Goal: Communication & Community: Ask a question

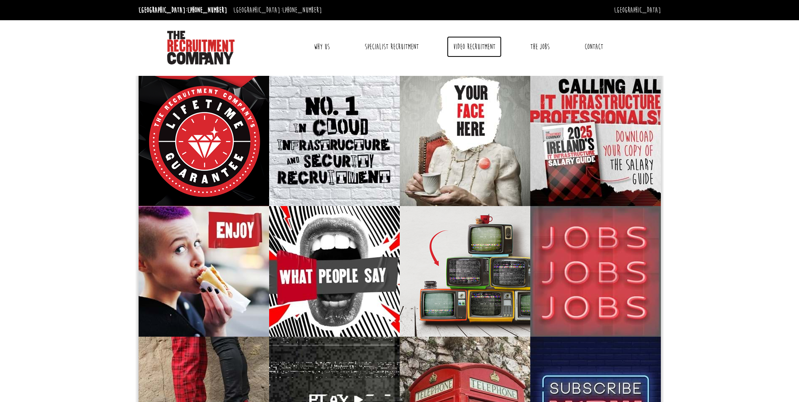
click at [489, 48] on link "Video Recruitment" at bounding box center [474, 46] width 55 height 21
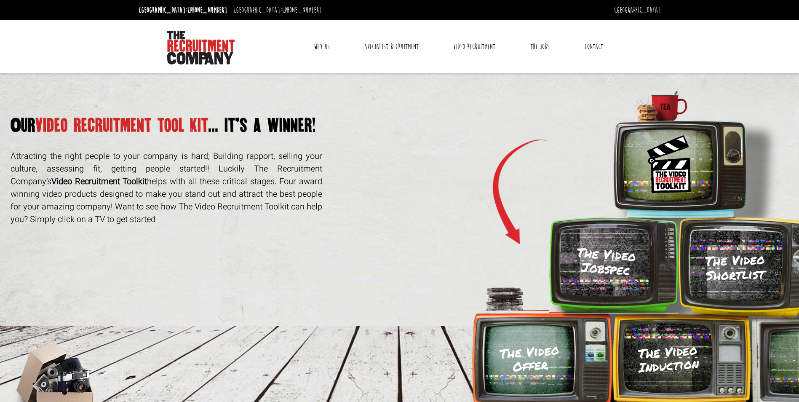
click at [596, 43] on link "Contact" at bounding box center [593, 46] width 31 height 21
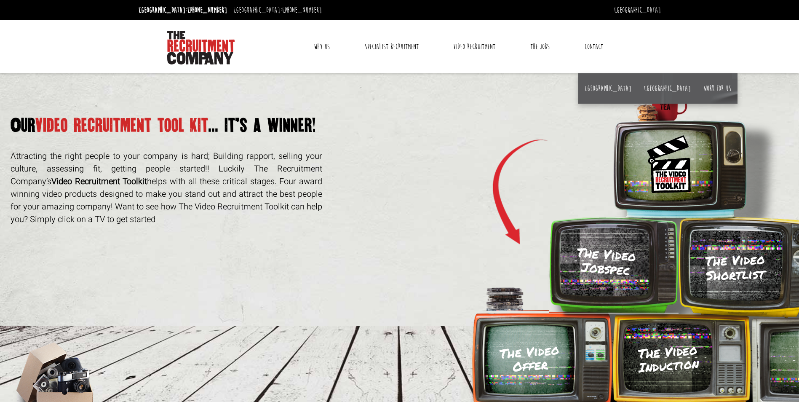
click at [588, 45] on link "Contact" at bounding box center [593, 46] width 31 height 21
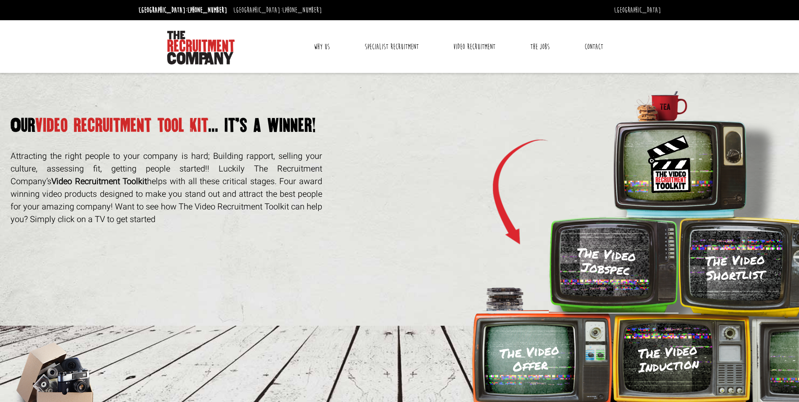
click at [587, 43] on link "Contact" at bounding box center [593, 46] width 31 height 21
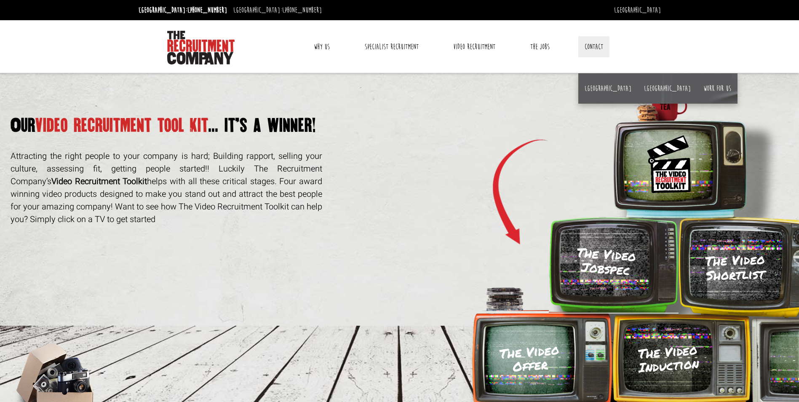
click at [582, 87] on li "[GEOGRAPHIC_DATA]" at bounding box center [607, 88] width 59 height 30
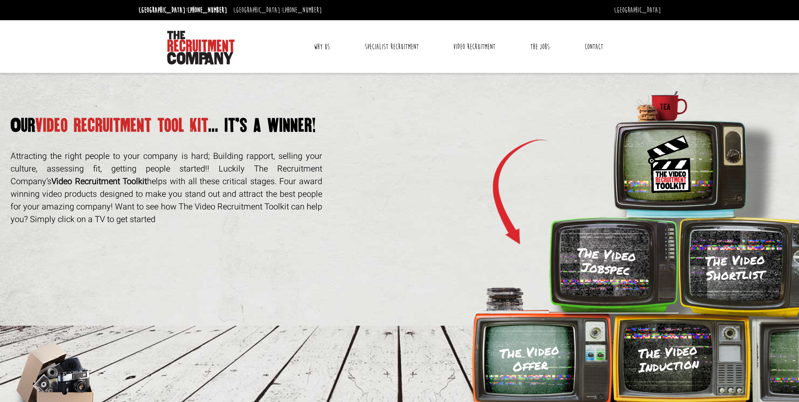
click at [588, 51] on link "Contact" at bounding box center [593, 46] width 31 height 21
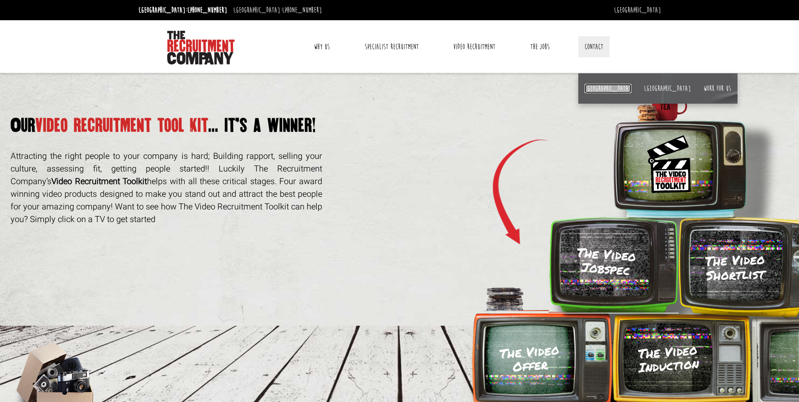
click at [588, 87] on link "[GEOGRAPHIC_DATA]" at bounding box center [607, 88] width 47 height 9
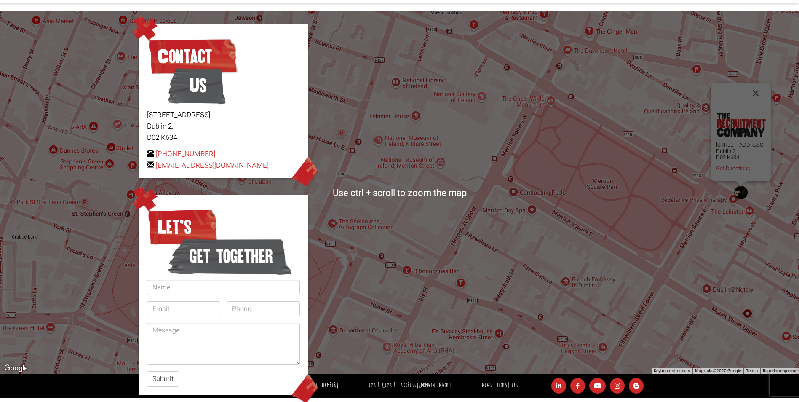
scroll to position [74, 0]
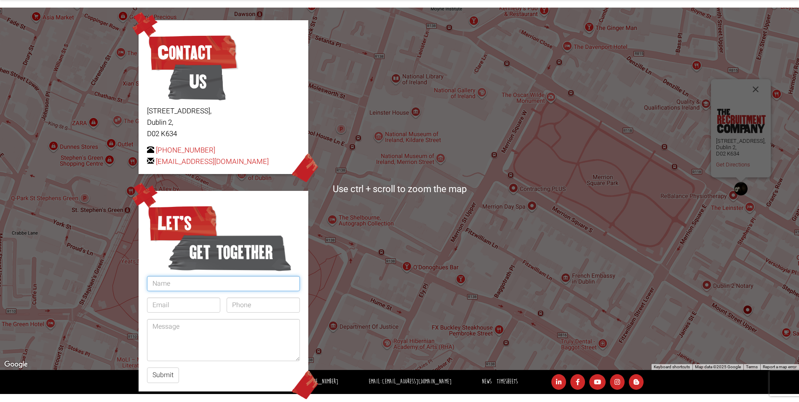
click at [201, 283] on input "text" at bounding box center [223, 283] width 153 height 15
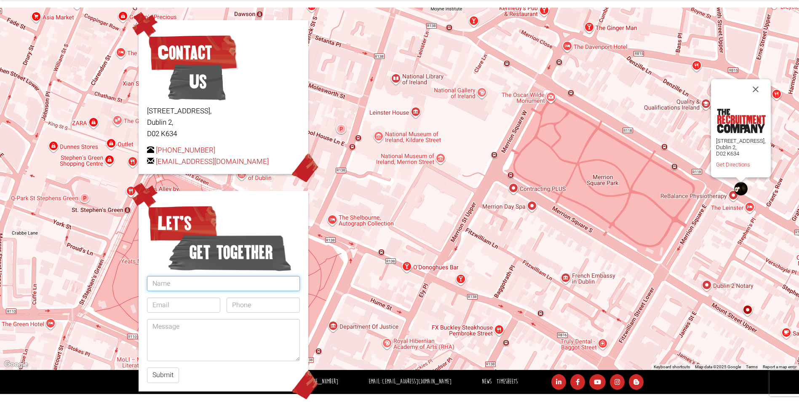
type input "Simon Fearon"
type input "simon.fearon@gmail.com"
type input "0867014918"
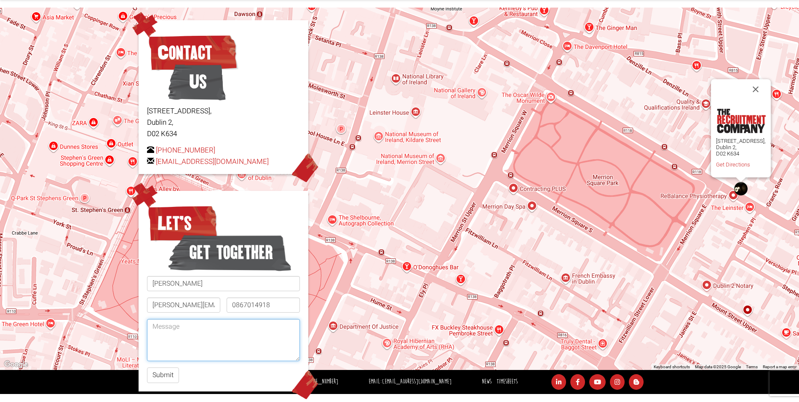
click at [222, 338] on textarea at bounding box center [223, 340] width 153 height 42
drag, startPoint x: 250, startPoint y: 338, endPoint x: 171, endPoint y: 327, distance: 80.4
click at [171, 327] on textarea "Hello, You might advise what my best option is around engaging to discuss a" at bounding box center [223, 340] width 153 height 42
paste textarea "https://www.linkedin.com/in/simon-fearon-b5486a8/"
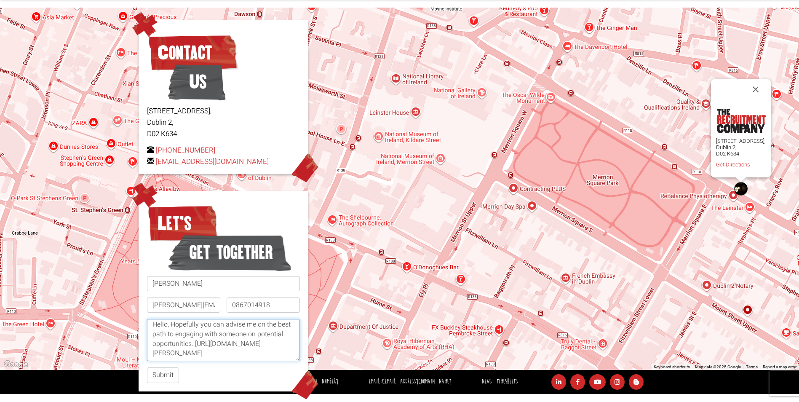
click at [227, 336] on textarea "Hello, Hopefully you can advise me on the best path to engaging with someone on…" at bounding box center [223, 340] width 153 height 42
click at [238, 337] on textarea "Hello, Hopefully you can advise me on the best path to engaging with someone on…" at bounding box center [223, 340] width 153 height 42
click at [171, 325] on textarea "Hello, Hopefully you can advise me on the best path to engaging with someone on…" at bounding box center [223, 340] width 153 height 42
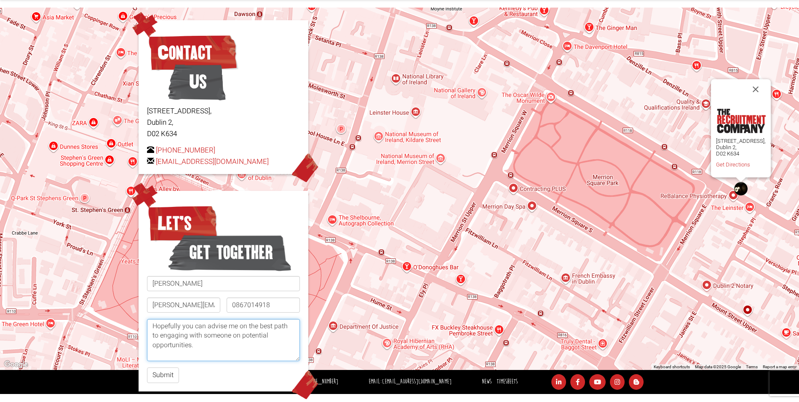
scroll to position [24, 0]
click at [158, 330] on textarea "Hello, Hopefully you can advise me on the best path to engaging with someone on…" at bounding box center [223, 340] width 153 height 42
click at [150, 329] on textarea "Hello, Hopefully you can advise me on the best path for engaging with someone o…" at bounding box center [223, 340] width 153 height 42
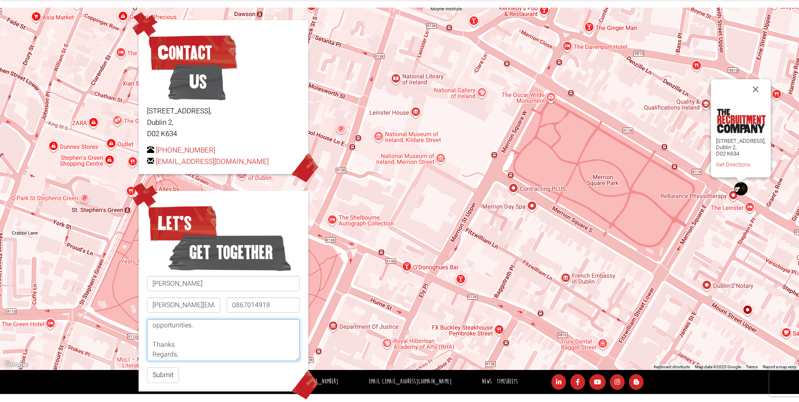
click at [211, 326] on textarea "Hello, Hopefully you can advise me on the best path for engaging with someone o…" at bounding box center [223, 340] width 153 height 42
drag, startPoint x: 173, startPoint y: 343, endPoint x: 134, endPoint y: 336, distance: 39.0
click at [135, 338] on div "Contact Us 62 Lower Mount Street, Dublin 2, D02 K634 +353 1 697 2548 hello@ther…" at bounding box center [223, 205] width 176 height 371
type textarea "Hello, Hopefully you can advise me on the best path for engaging with someone o…"
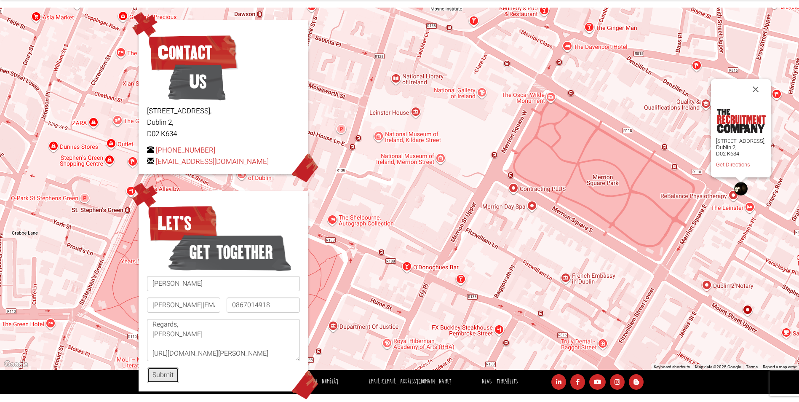
click at [158, 376] on button "Submit" at bounding box center [163, 375] width 32 height 16
click at [158, 376] on div "Submit" at bounding box center [223, 375] width 153 height 16
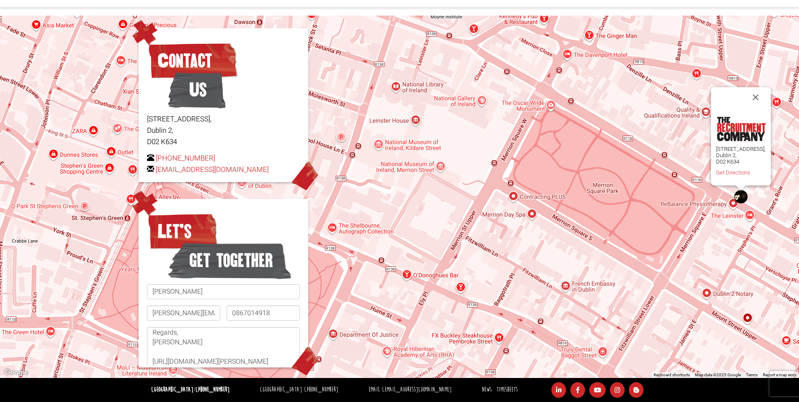
scroll to position [66, 0]
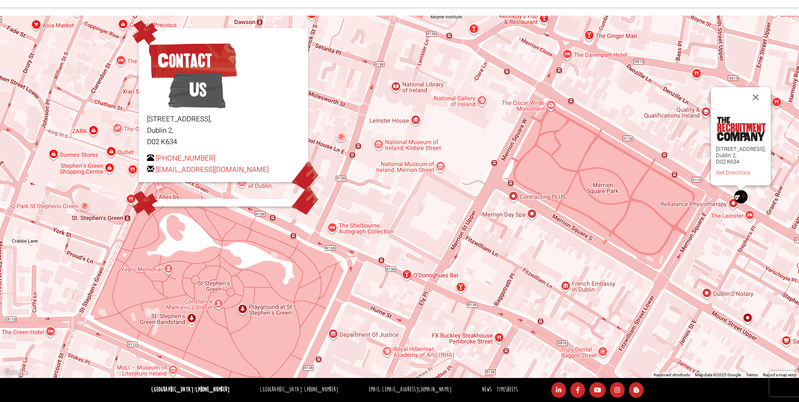
click at [158, 376] on body "Dublin: +353 1 697 2548 Sydney: +61 2 8346 6700 Dublin Sydney Dublin Toggle nav…" at bounding box center [399, 167] width 799 height 467
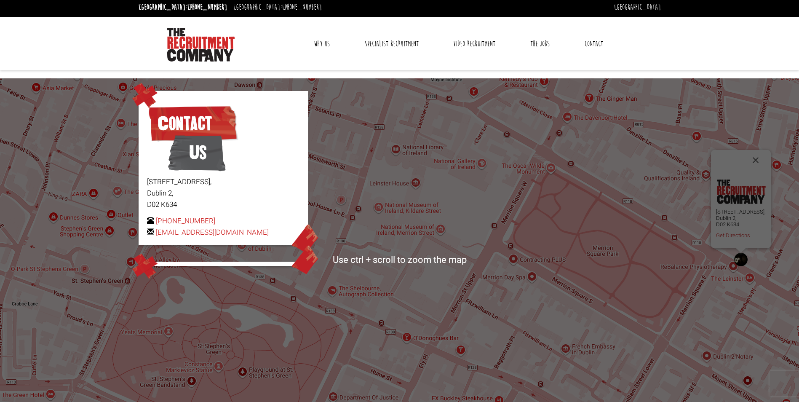
scroll to position [0, 0]
